Goal: Navigation & Orientation: Find specific page/section

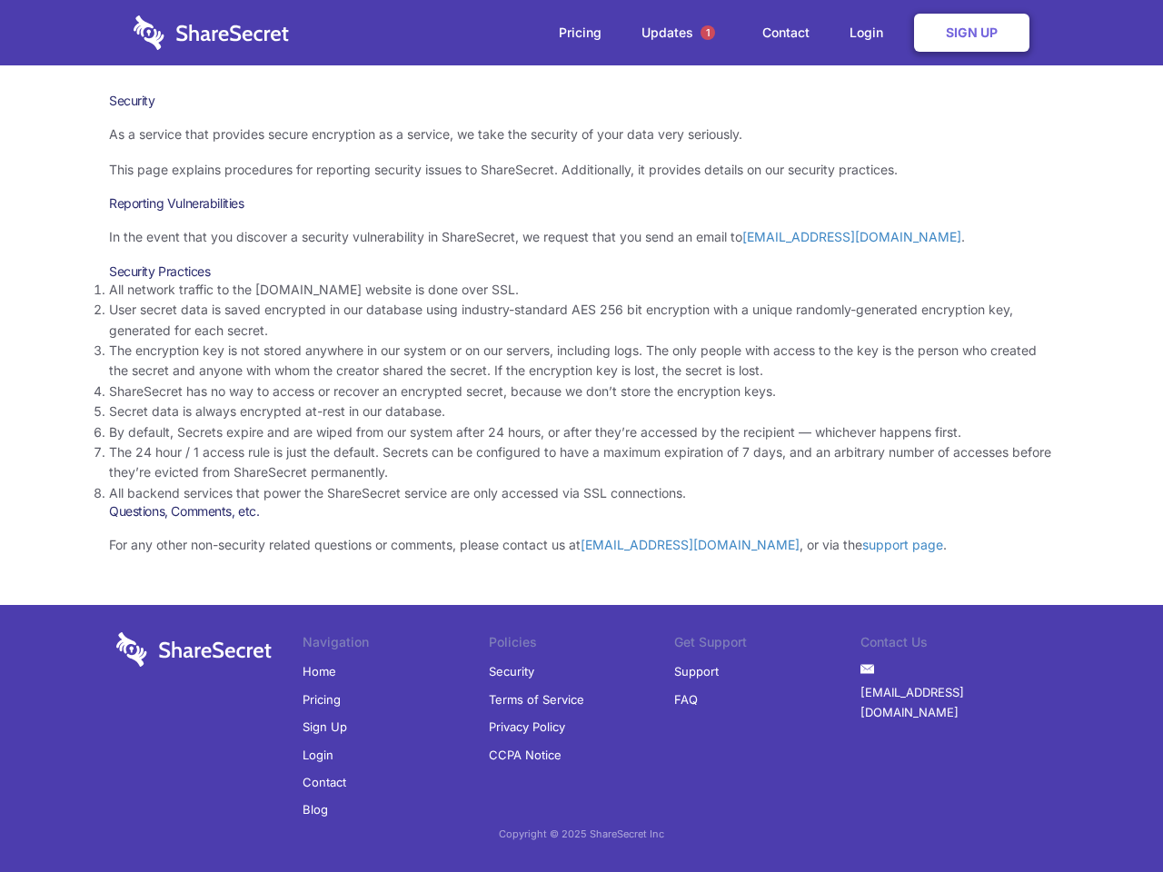
click at [582, 436] on li "By default, Secrets expire and are wiped from our system after 24 hours, or aft…" at bounding box center [581, 432] width 945 height 20
click at [708, 33] on span "1" at bounding box center [708, 32] width 15 height 15
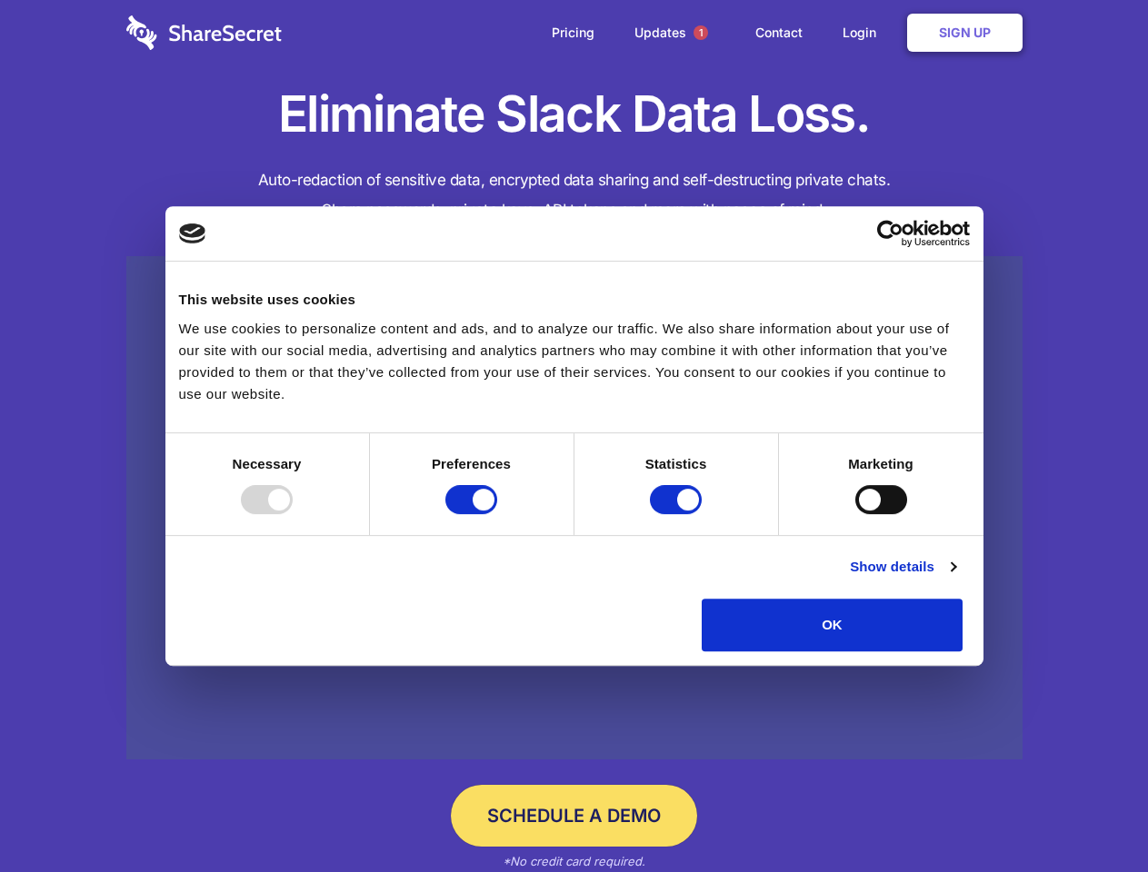
click at [293, 514] on div at bounding box center [267, 499] width 52 height 29
click at [497, 514] on input "Preferences" at bounding box center [471, 499] width 52 height 29
checkbox input "false"
click at [678, 514] on input "Statistics" at bounding box center [676, 499] width 52 height 29
checkbox input "false"
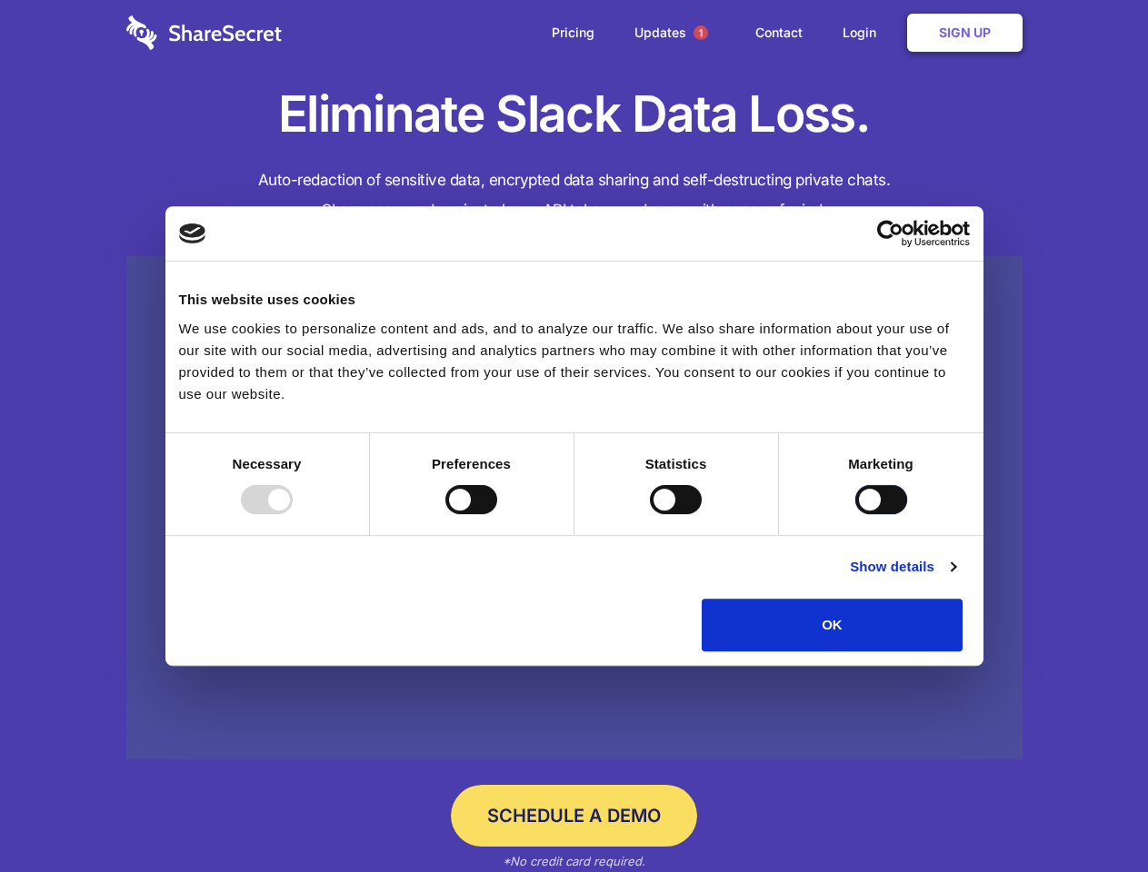
click at [855, 514] on input "Marketing" at bounding box center [881, 499] width 52 height 29
checkbox input "true"
click at [955, 578] on link "Show details" at bounding box center [902, 567] width 105 height 22
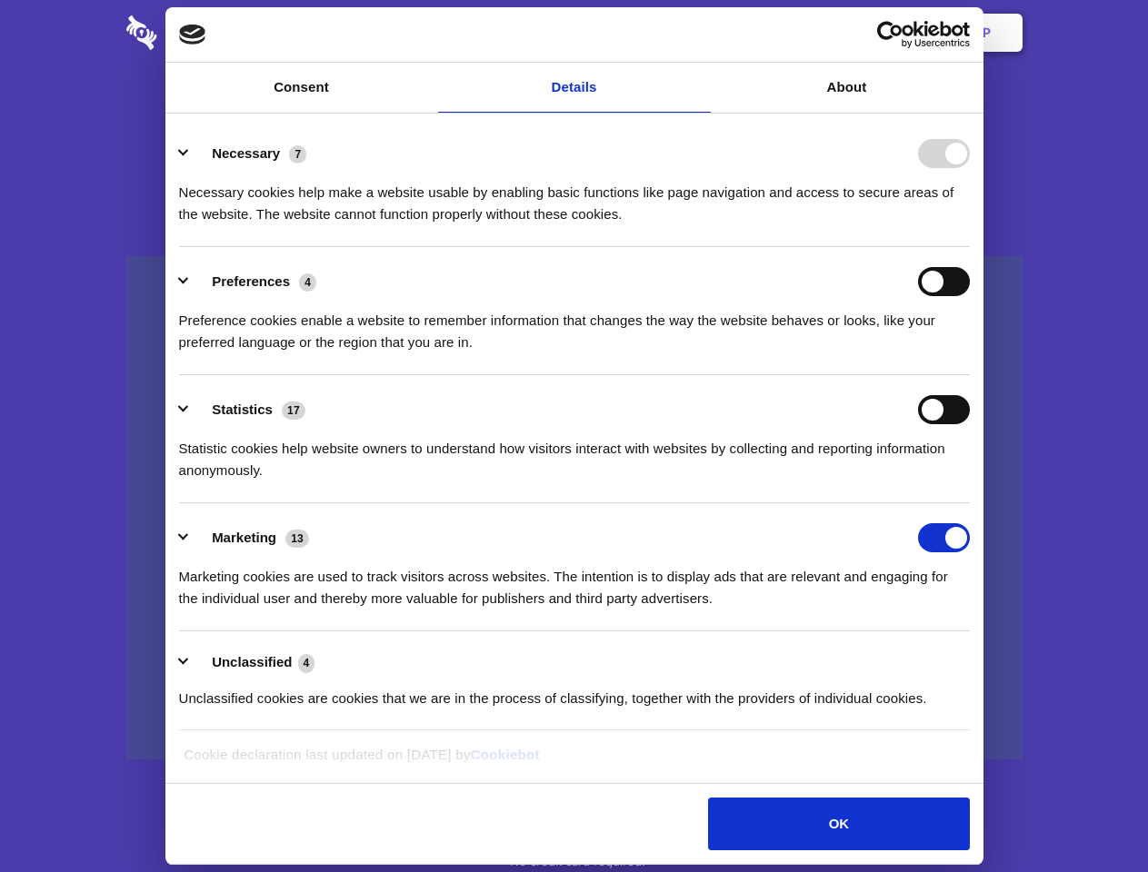
click at [969, 247] on li "Necessary 7 Necessary cookies help make a website usable by enabling basic func…" at bounding box center [574, 183] width 790 height 128
click at [700, 33] on span "1" at bounding box center [700, 32] width 15 height 15
